Goal: Find specific page/section: Find specific page/section

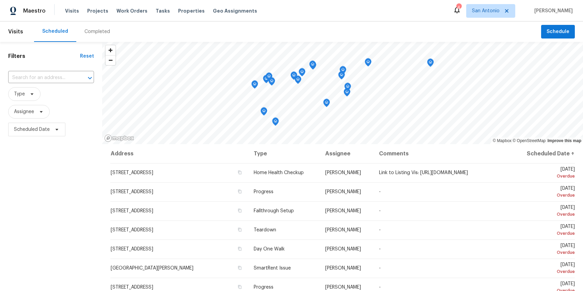
click at [57, 205] on div "Filters Reset ​ Type Assignee Scheduled Date" at bounding box center [51, 209] width 102 height 335
click at [94, 9] on span "Projects" at bounding box center [97, 10] width 21 height 7
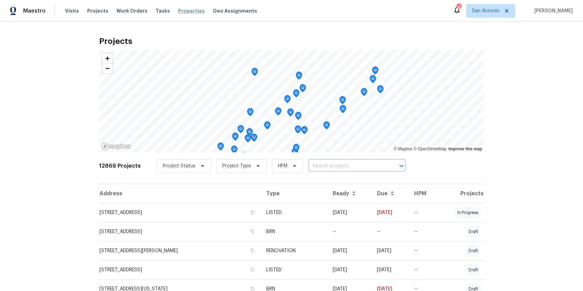
click at [178, 11] on span "Properties" at bounding box center [191, 10] width 27 height 7
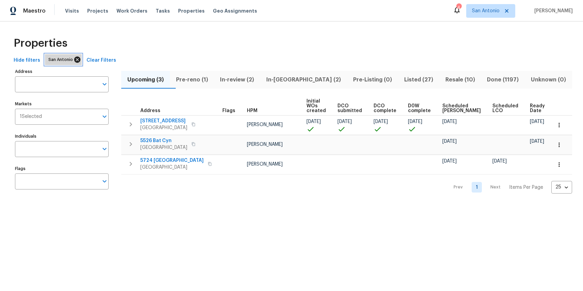
click at [74, 57] on icon at bounding box center [77, 60] width 6 height 6
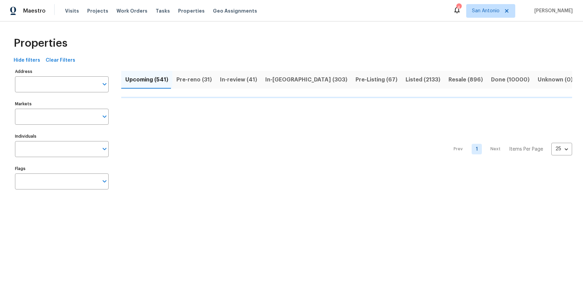
click at [60, 86] on input "Address" at bounding box center [56, 84] width 83 height 16
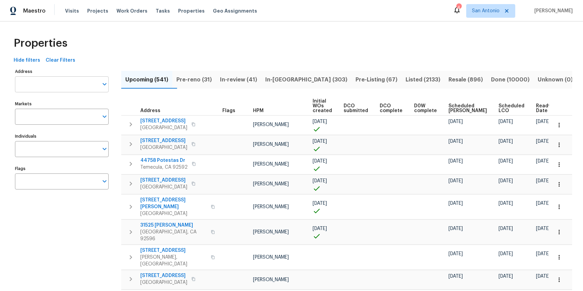
click at [57, 85] on input "Address" at bounding box center [56, 84] width 83 height 16
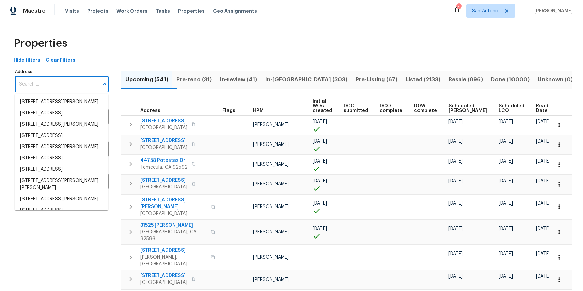
paste input "[STREET_ADDRESS]"
type input "[STREET_ADDRESS]"
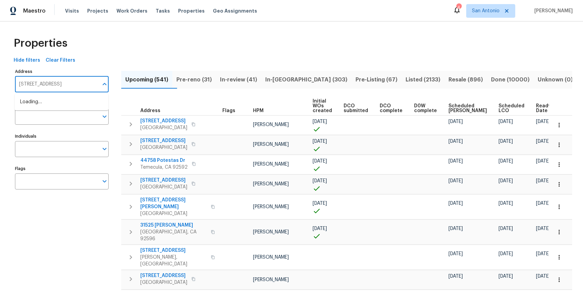
scroll to position [0, 16]
click at [64, 98] on li "[STREET_ADDRESS][PERSON_NAME]" at bounding box center [62, 101] width 94 height 11
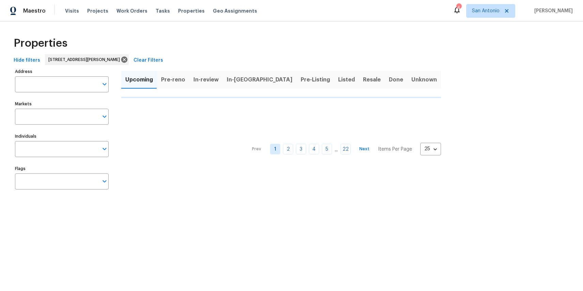
type input "[STREET_ADDRESS][PERSON_NAME]"
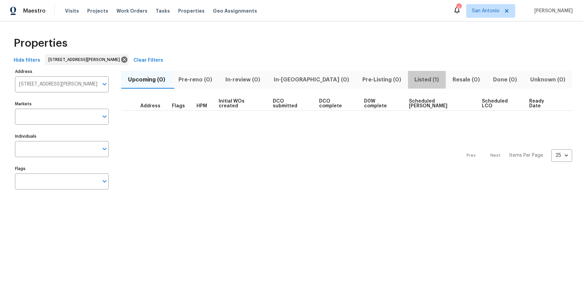
click at [412, 82] on span "Listed (1)" at bounding box center [427, 80] width 30 height 10
